Goal: Book appointment/travel/reservation

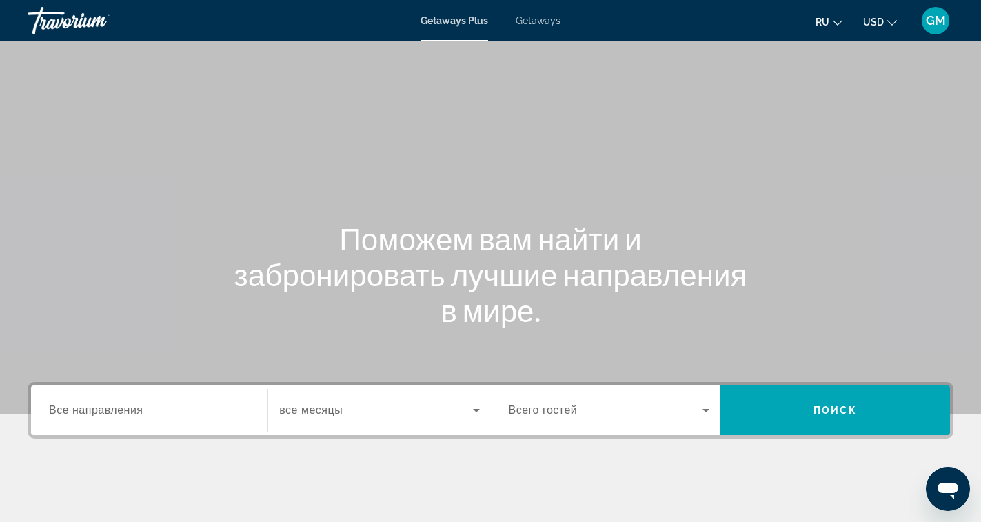
click at [142, 416] on label "Destination Все направления" at bounding box center [96, 410] width 94 height 12
click at [142, 416] on input "Destination Все направления" at bounding box center [149, 410] width 201 height 17
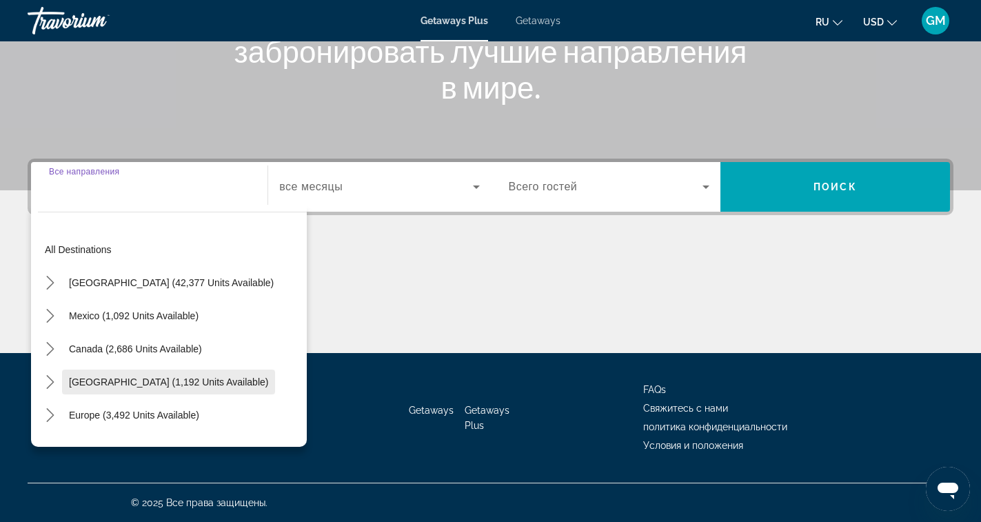
click at [142, 378] on span "[GEOGRAPHIC_DATA] (1,192 units available)" at bounding box center [168, 381] width 199 height 11
type input "**********"
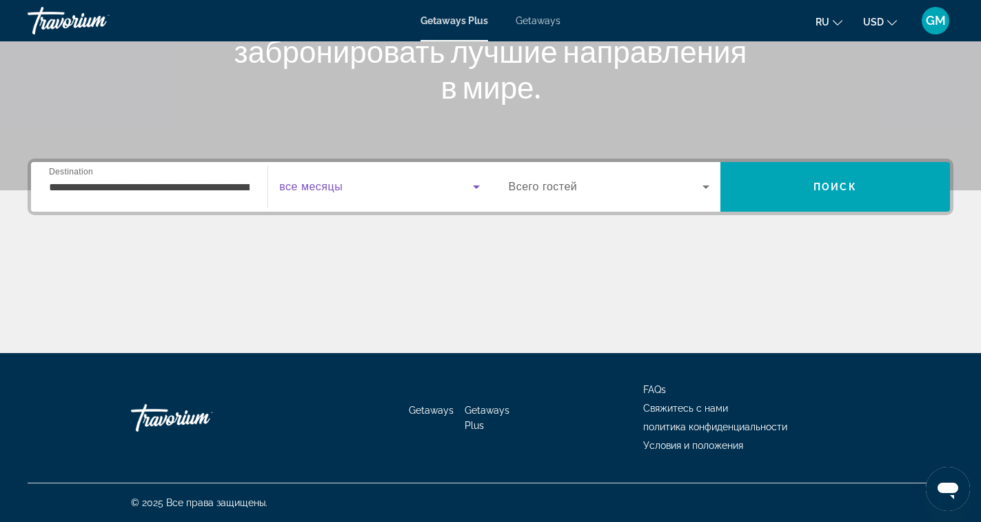
click at [471, 188] on icon "Search widget" at bounding box center [476, 186] width 17 height 17
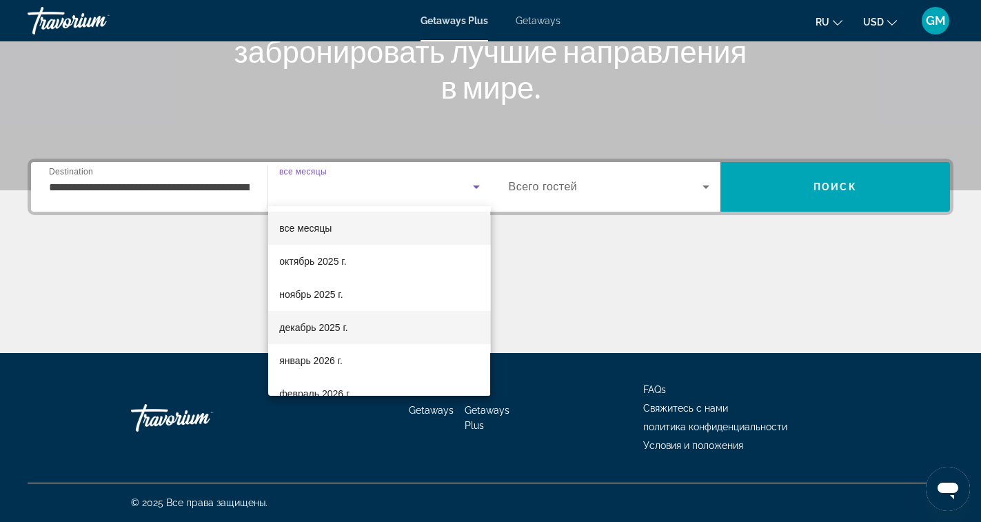
click at [323, 330] on span "декабрь 2025 г." at bounding box center [313, 327] width 68 height 17
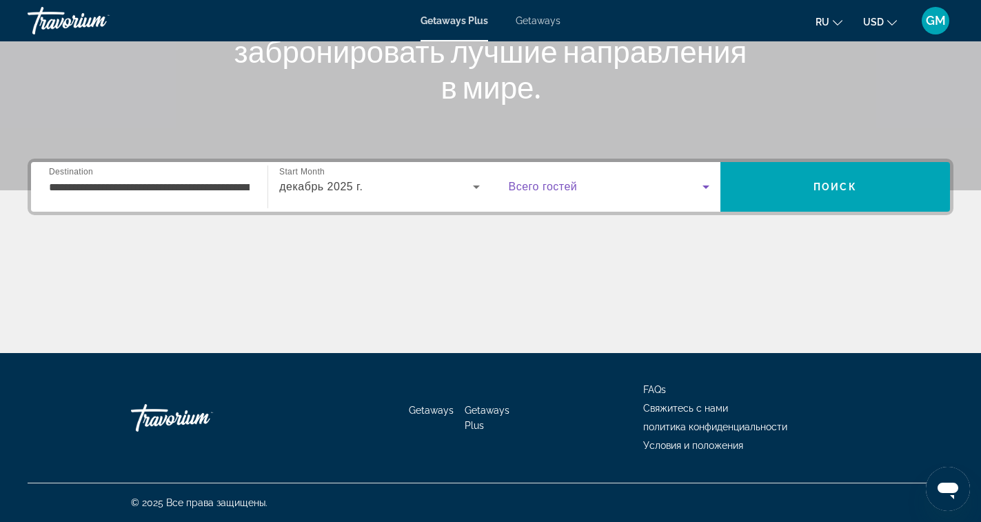
click at [707, 191] on icon "Search widget" at bounding box center [705, 186] width 17 height 17
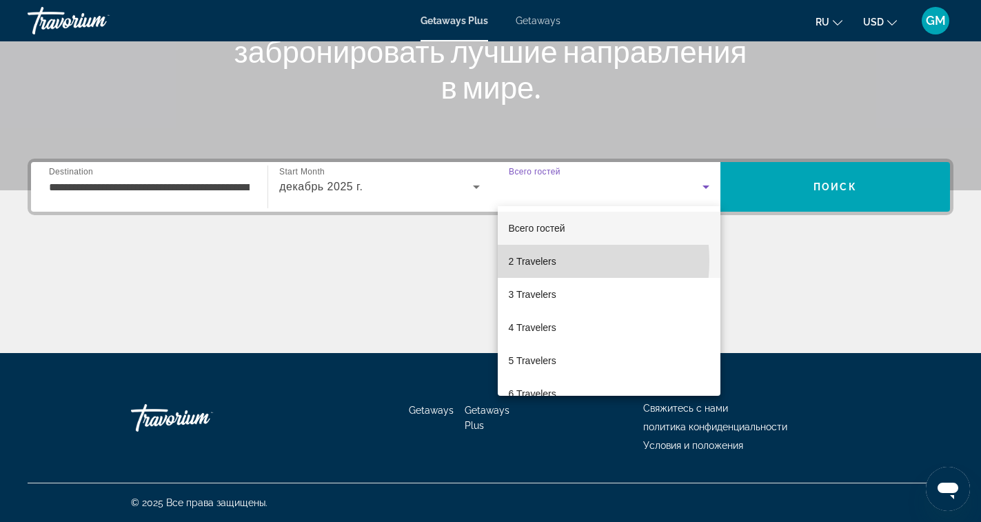
click at [544, 260] on span "2 Travelers" at bounding box center [533, 261] width 48 height 17
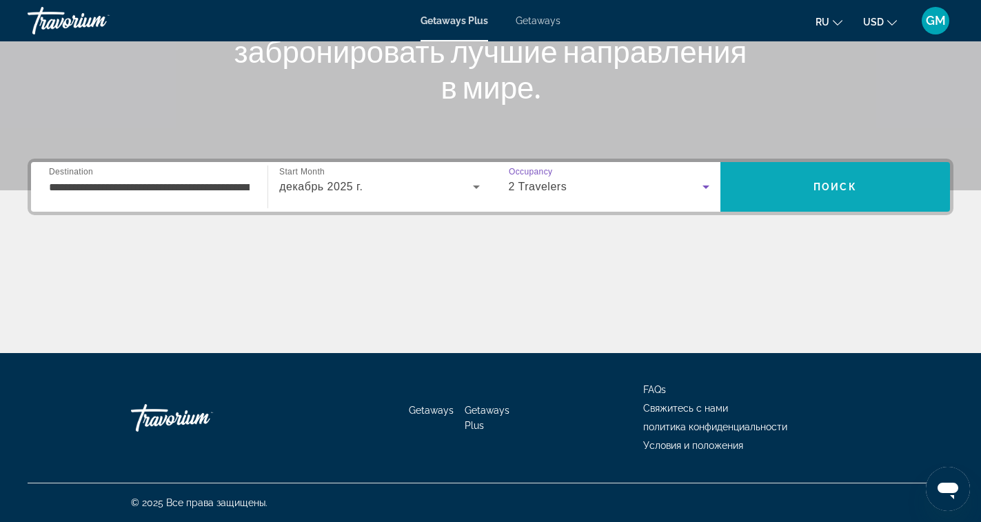
click at [828, 192] on span "Search" at bounding box center [834, 186] width 229 height 33
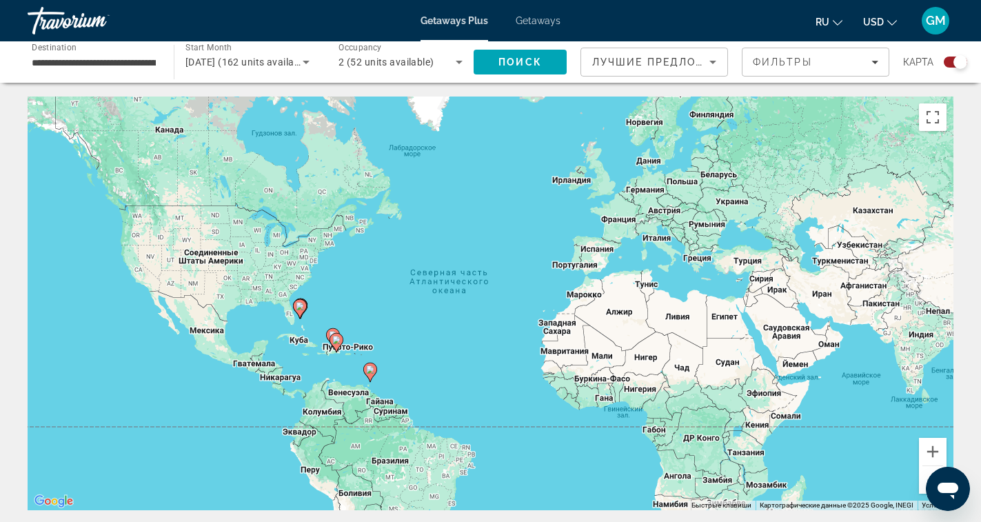
click at [190, 258] on div "Чтобы активировать перетаскивание с помощью клавиатуры, нажмите Alt + Ввод. Пос…" at bounding box center [490, 302] width 925 height 413
click at [154, 62] on input "**********" at bounding box center [94, 62] width 124 height 17
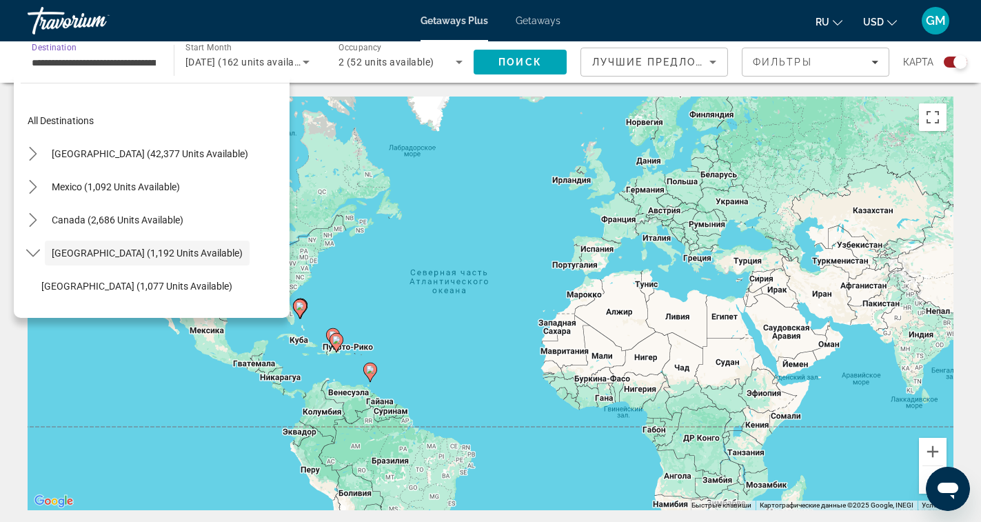
scroll to position [49, 0]
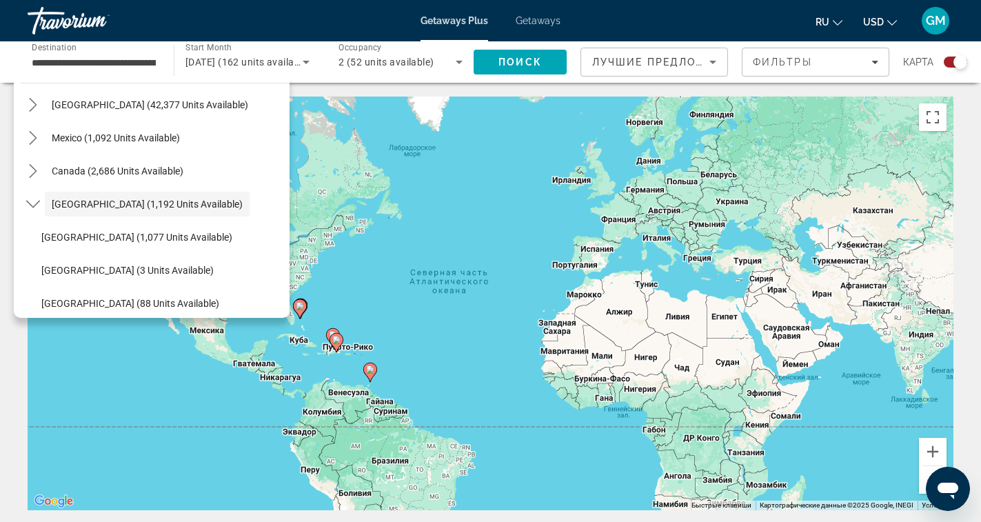
click at [145, 54] on div "**********" at bounding box center [94, 62] width 124 height 39
click at [86, 207] on span "[GEOGRAPHIC_DATA] (1,192 units available)" at bounding box center [147, 203] width 191 height 11
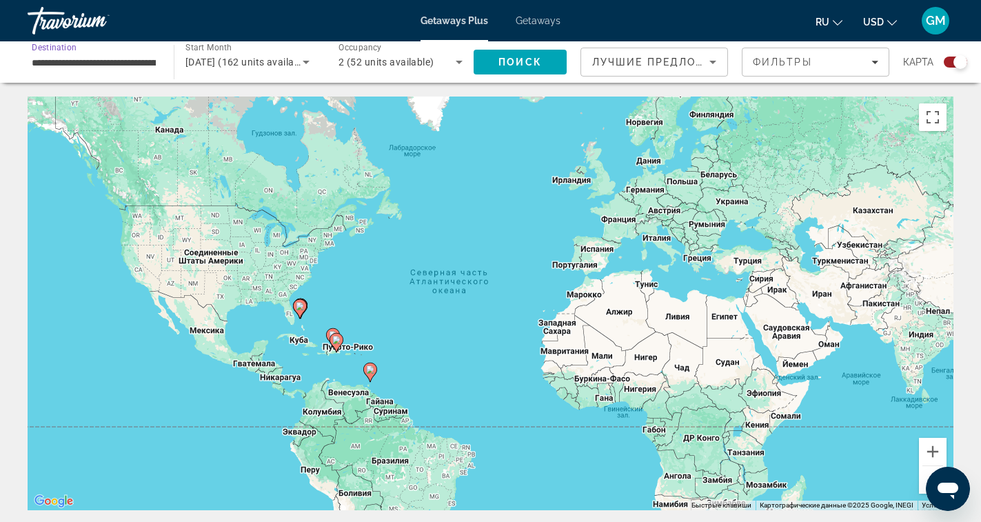
click at [143, 67] on input "**********" at bounding box center [94, 62] width 124 height 17
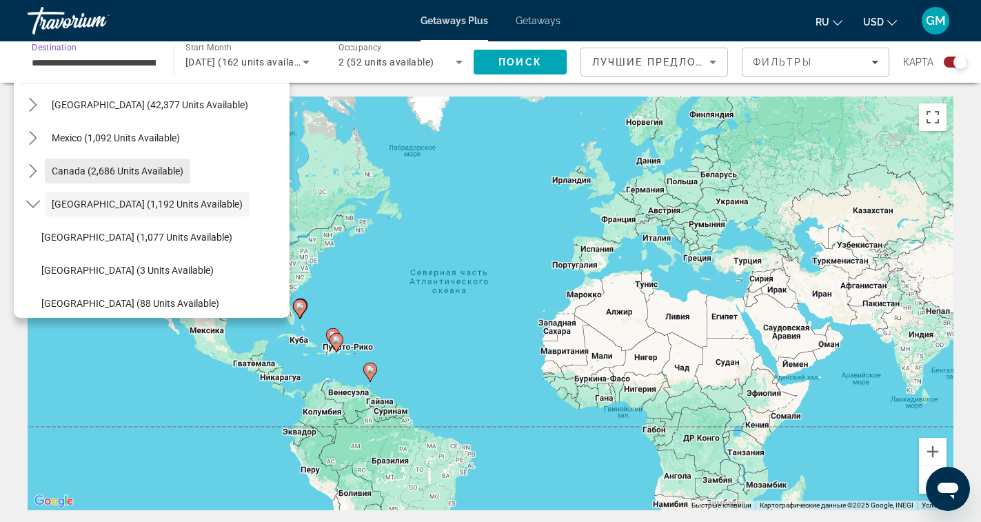
scroll to position [0, 0]
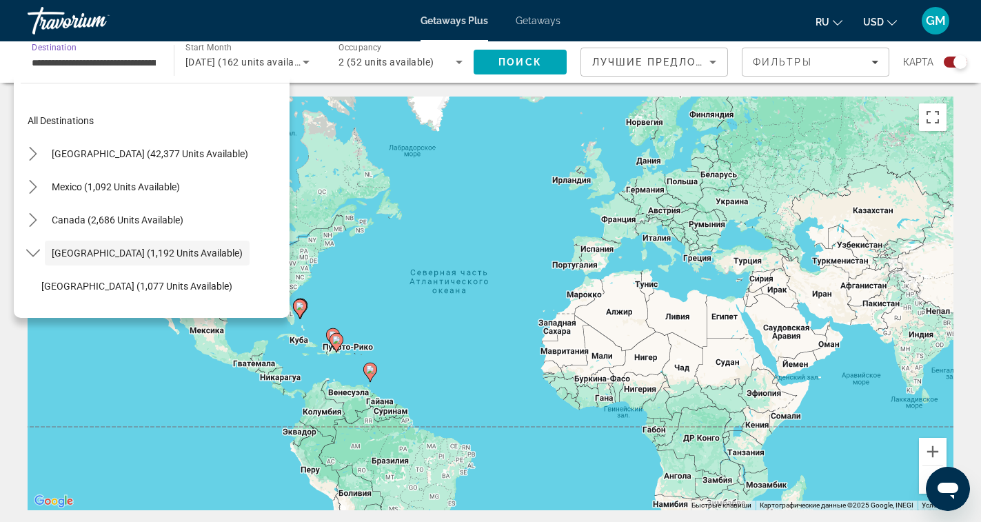
click at [161, 61] on div "**********" at bounding box center [94, 62] width 146 height 39
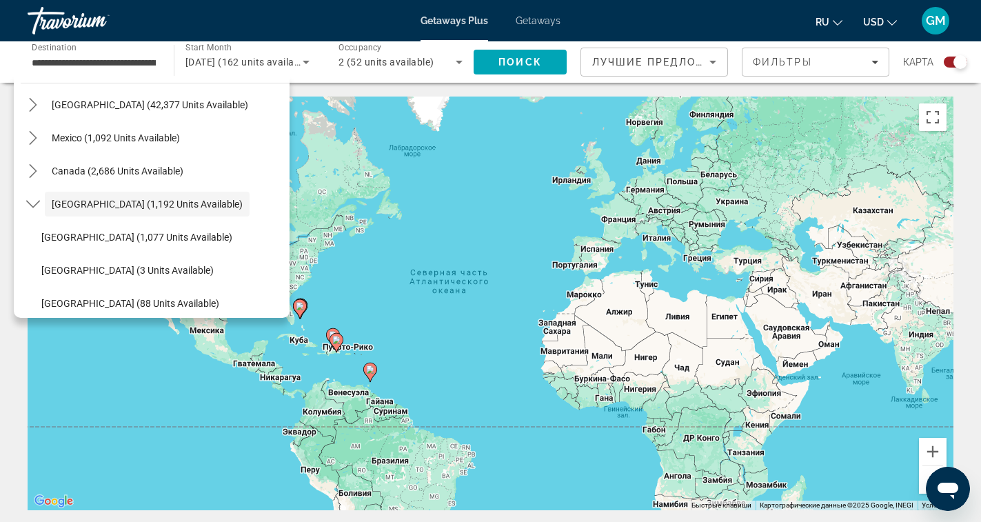
click at [89, 385] on div "Чтобы активировать перетаскивание с помощью клавиатуры, нажмите Alt + Ввод. Пос…" at bounding box center [490, 302] width 925 height 413
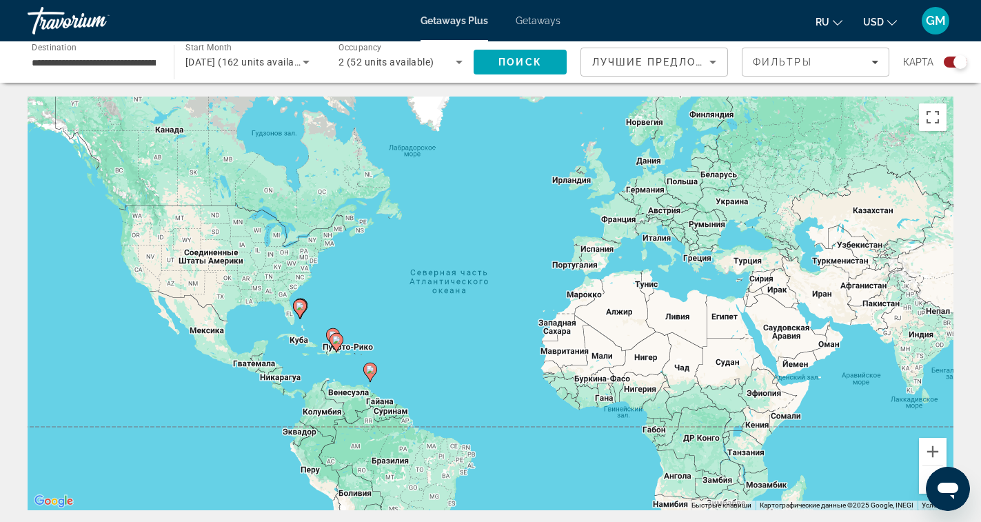
click at [333, 248] on div "Чтобы активировать перетаскивание с помощью клавиатуры, нажмите Alt + Ввод. Пос…" at bounding box center [490, 302] width 925 height 413
click at [276, 241] on div "Чтобы активировать перетаскивание с помощью клавиатуры, нажмите Alt + Ввод. Пос…" at bounding box center [490, 302] width 925 height 413
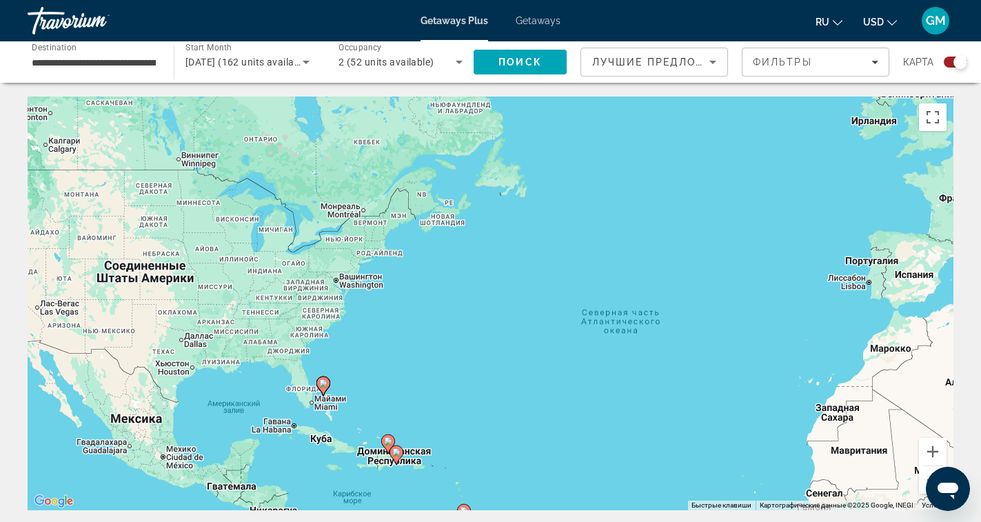
click at [314, 407] on div "Чтобы активировать перетаскивание с помощью клавиатуры, нажмите Alt + Ввод. Пос…" at bounding box center [490, 302] width 925 height 413
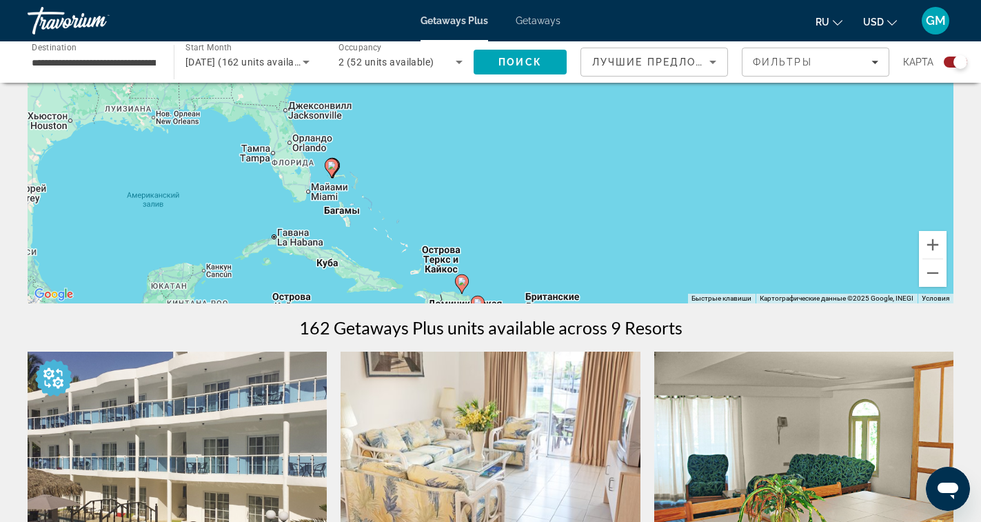
scroll to position [276, 0]
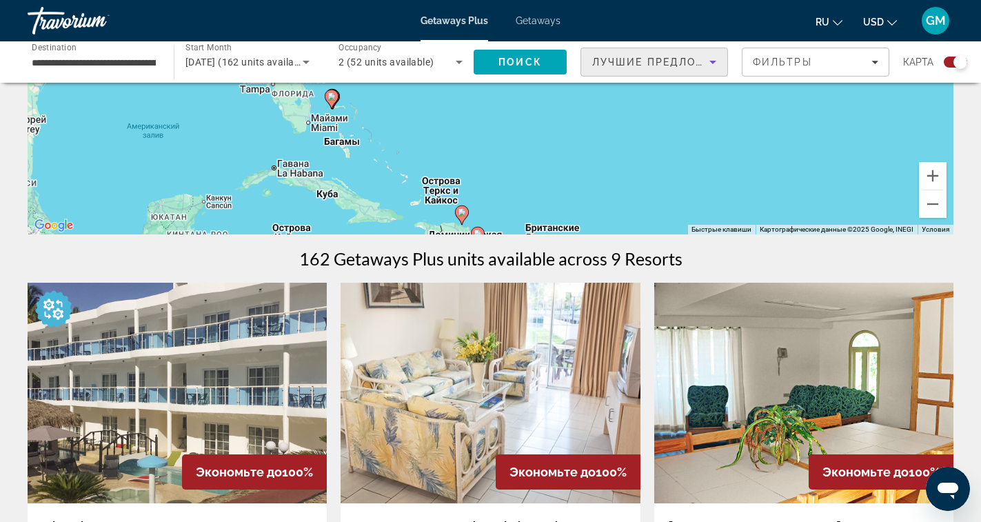
click at [711, 61] on icon "Sort by" at bounding box center [712, 62] width 7 height 3
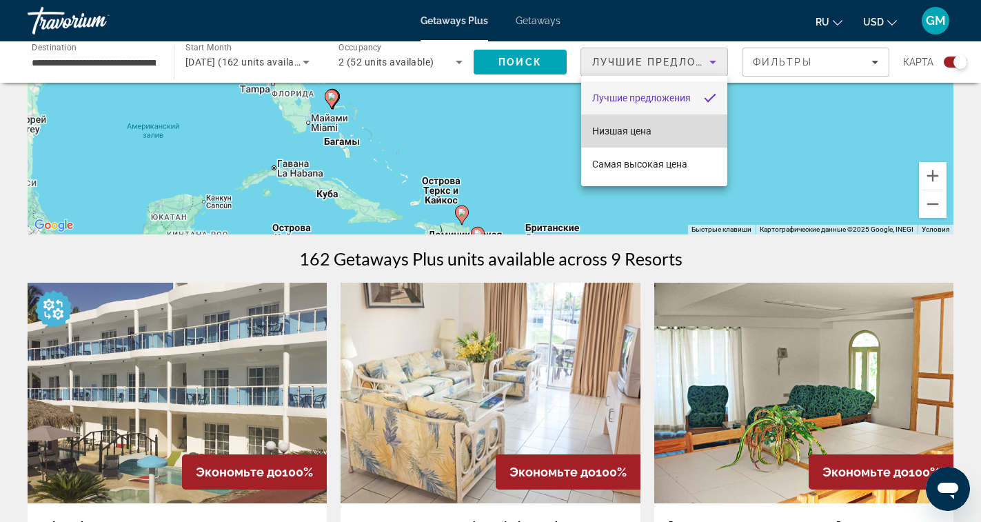
click at [651, 133] on span "Низшая цена" at bounding box center [621, 130] width 59 height 11
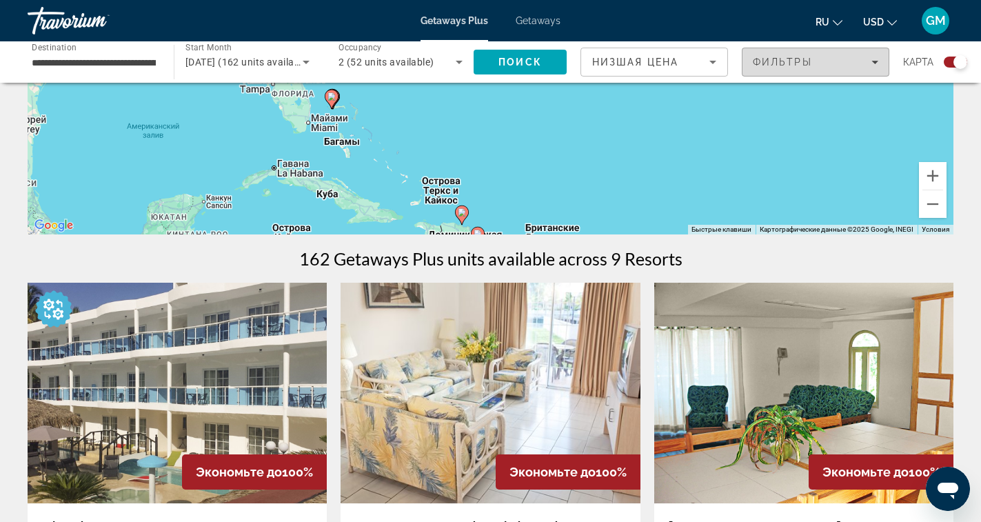
click at [873, 68] on span "Filters" at bounding box center [815, 61] width 146 height 33
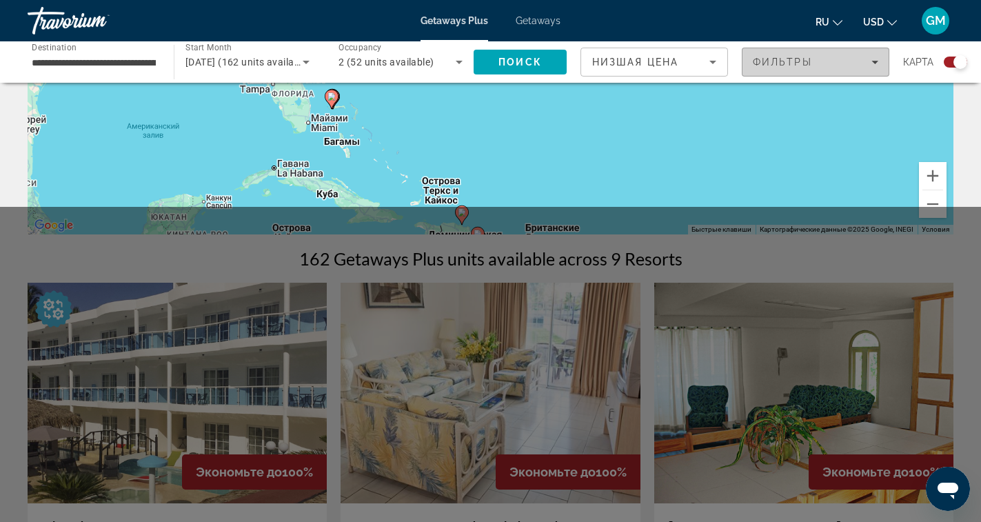
click at [874, 61] on icon "Filters" at bounding box center [874, 62] width 7 height 3
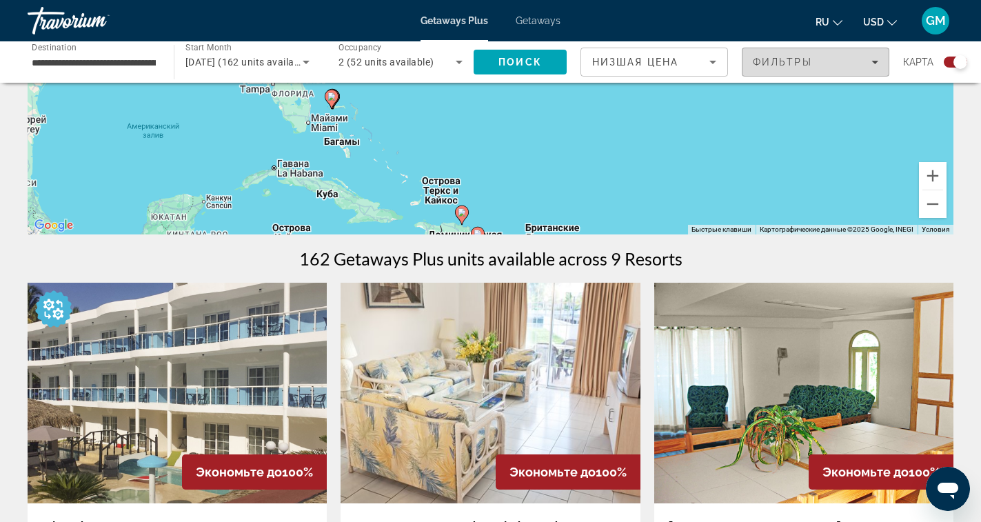
click at [874, 61] on icon "Filters" at bounding box center [874, 62] width 7 height 3
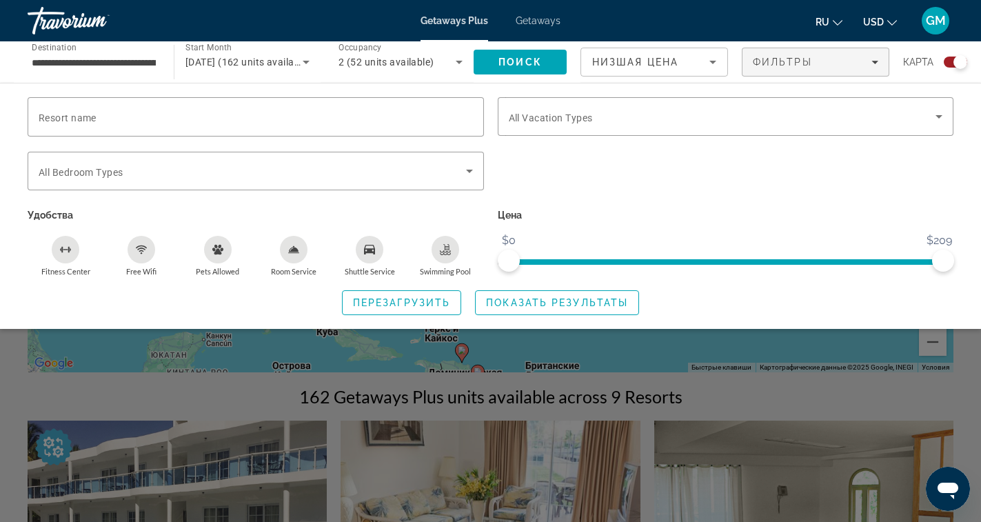
scroll to position [0, 0]
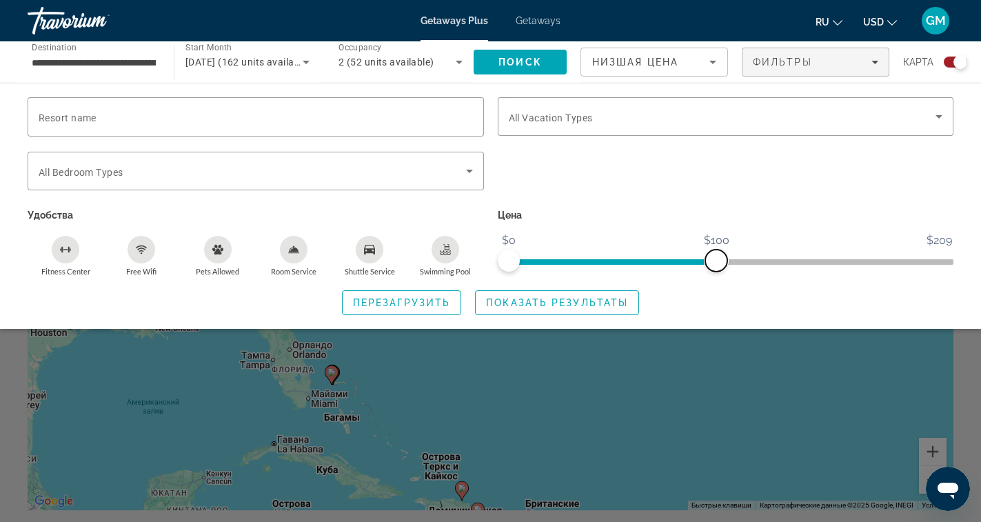
drag, startPoint x: 937, startPoint y: 256, endPoint x: 715, endPoint y: 261, distance: 222.0
click at [715, 261] on span "ngx-slider-max" at bounding box center [716, 260] width 22 height 22
drag, startPoint x: 718, startPoint y: 260, endPoint x: 824, endPoint y: 262, distance: 106.1
click at [824, 262] on span "ngx-slider-max" at bounding box center [824, 260] width 22 height 22
click at [708, 200] on div "Search widget" at bounding box center [726, 179] width 470 height 54
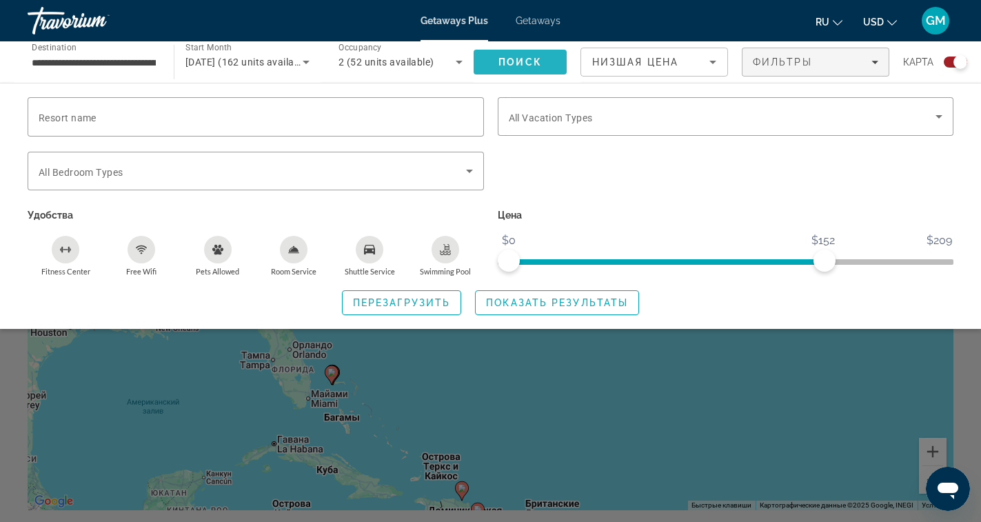
click at [531, 59] on span "Поиск" at bounding box center [519, 62] width 43 height 11
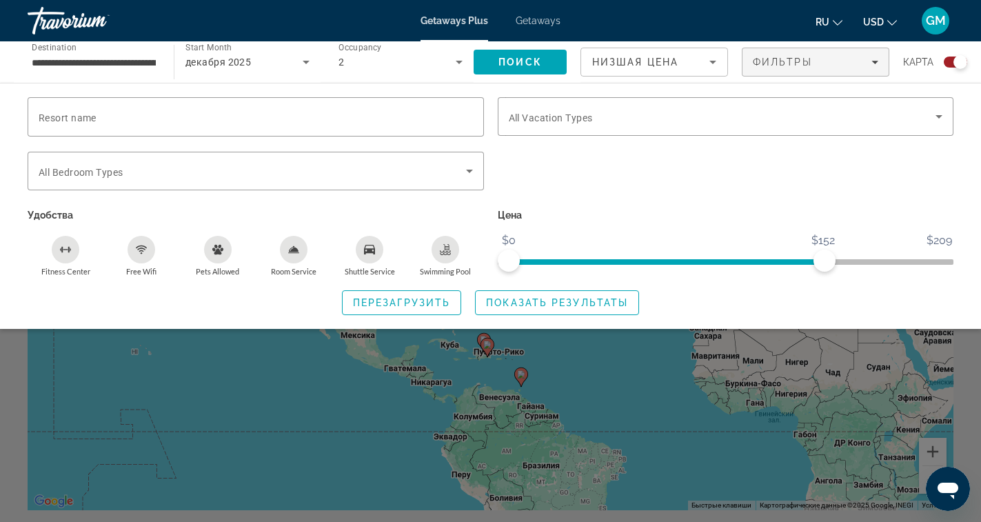
click at [630, 178] on div "Search widget" at bounding box center [726, 179] width 470 height 54
click at [697, 313] on div "Перезагрузить Показать результаты" at bounding box center [490, 302] width 925 height 25
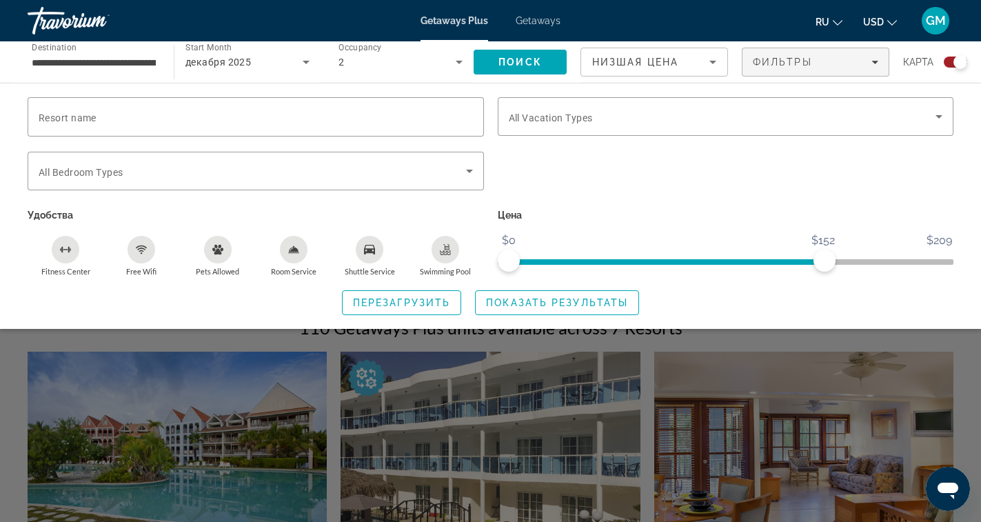
click at [684, 355] on div "Search widget" at bounding box center [490, 364] width 981 height 315
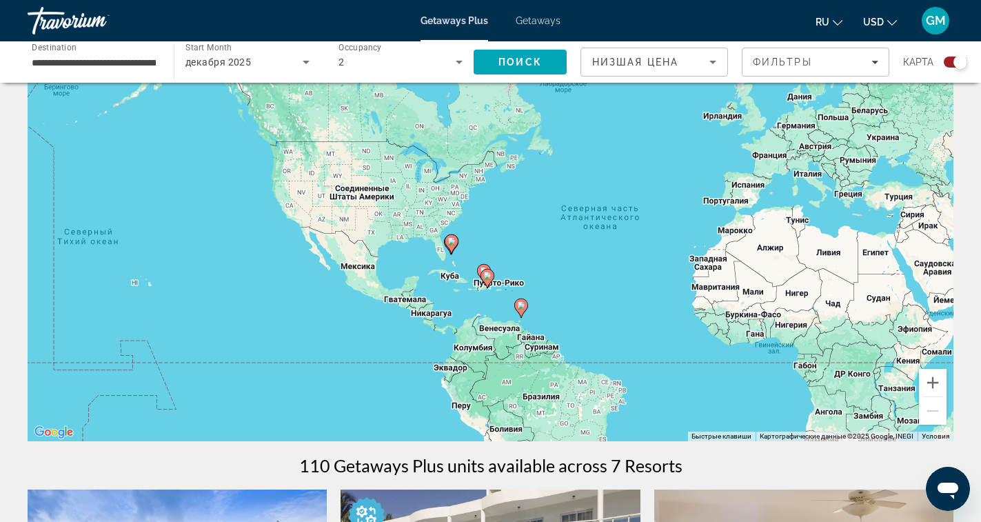
scroll to position [0, 0]
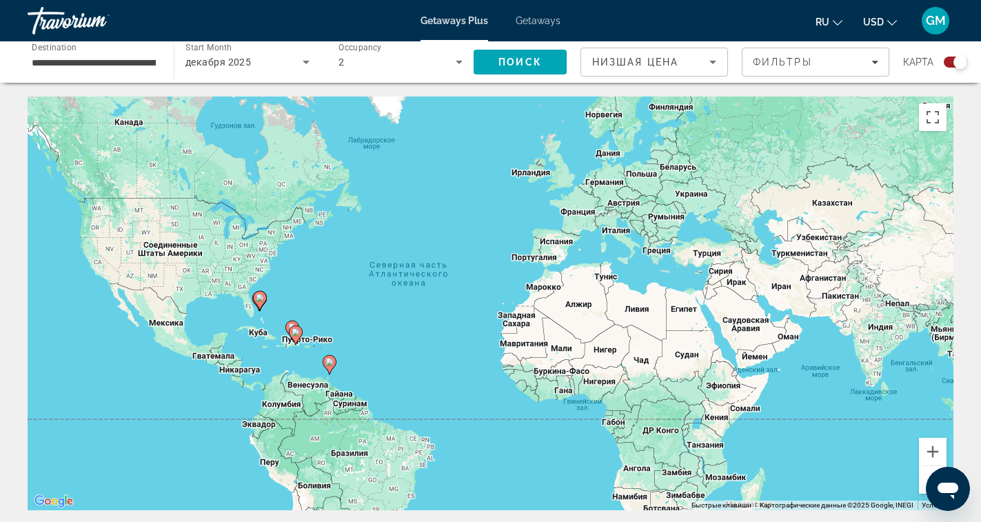
drag, startPoint x: 872, startPoint y: 321, endPoint x: 696, endPoint y: 307, distance: 176.3
click at [696, 307] on div "Чтобы активировать перетаскивание с помощью клавиатуры, нажмите Alt + Ввод. Пос…" at bounding box center [490, 302] width 925 height 413
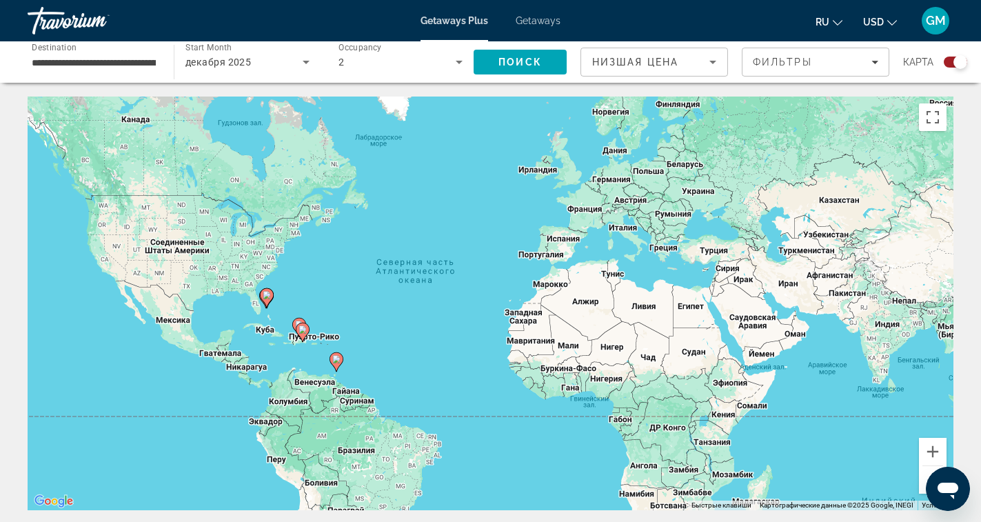
click at [366, 353] on div "Чтобы активировать перетаскивание с помощью клавиатуры, нажмите Alt + Ввод. Пос…" at bounding box center [490, 302] width 925 height 413
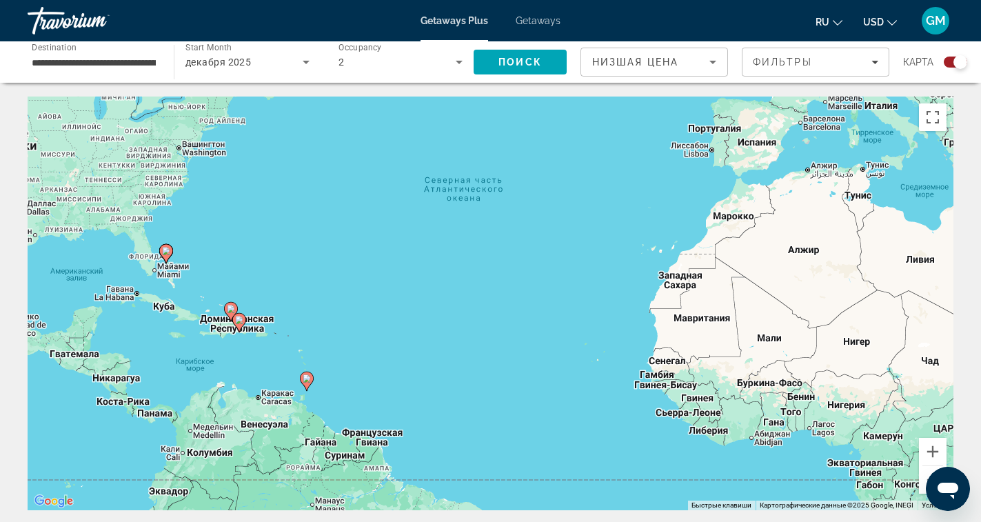
scroll to position [138, 0]
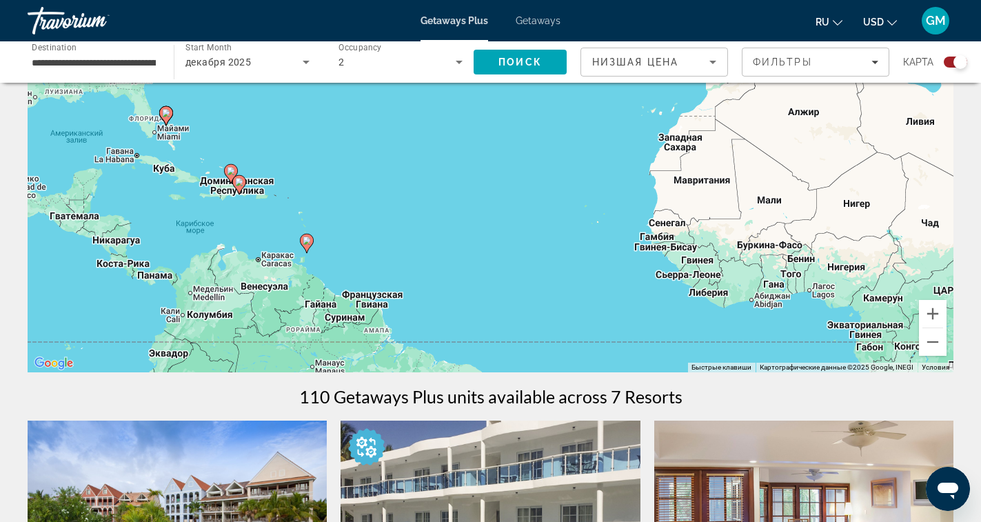
click at [384, 258] on div "Чтобы активировать перетаскивание с помощью клавиатуры, нажмите Alt + Ввод. Пос…" at bounding box center [490, 165] width 925 height 413
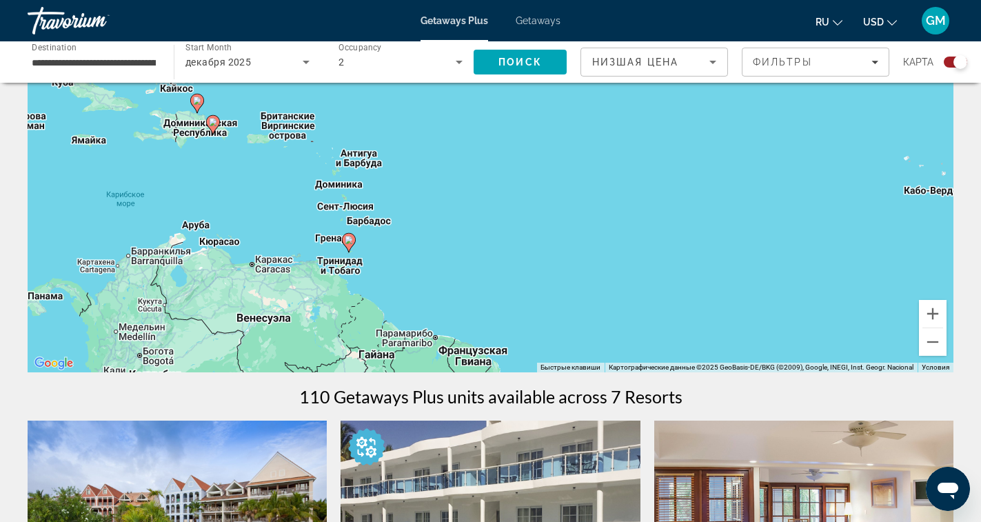
drag, startPoint x: 355, startPoint y: 269, endPoint x: 475, endPoint y: 272, distance: 120.6
click at [475, 272] on div "Чтобы активировать перетаскивание с помощью клавиатуры, нажмите Alt + Ввод. Пос…" at bounding box center [490, 165] width 925 height 413
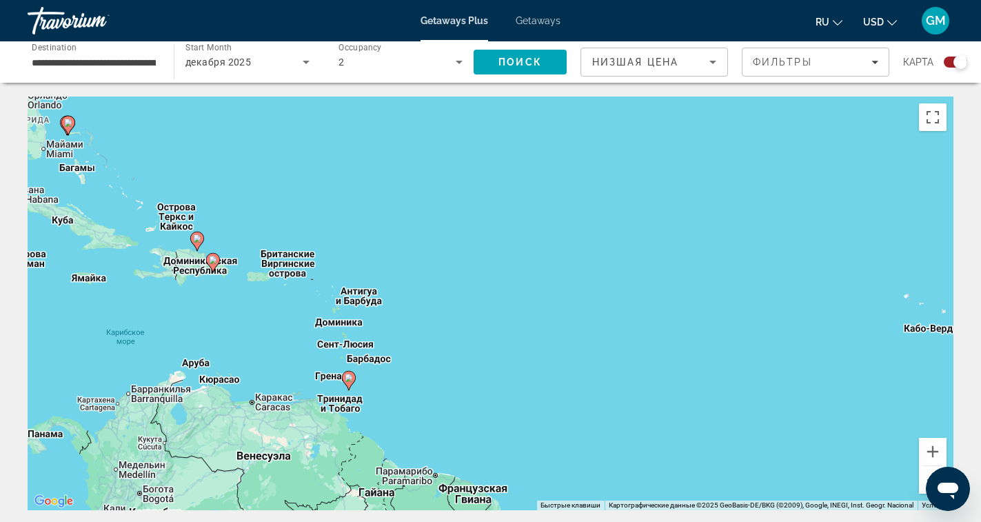
click at [68, 130] on icon "Main content" at bounding box center [67, 125] width 12 height 18
type input "**********"
